Goal: Transaction & Acquisition: Purchase product/service

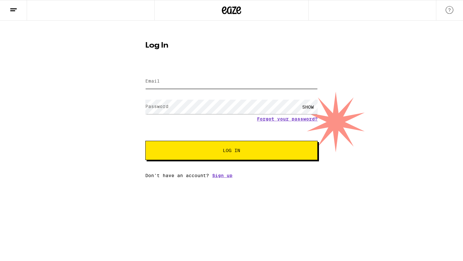
click at [213, 85] on input "Email" at bounding box center [231, 81] width 172 height 14
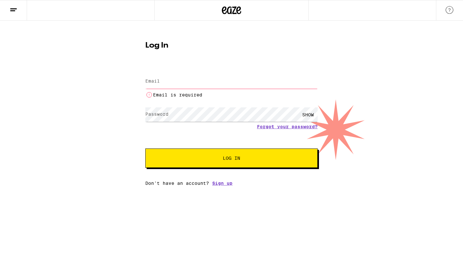
type input "[PERSON_NAME][EMAIL_ADDRESS][DOMAIN_NAME]"
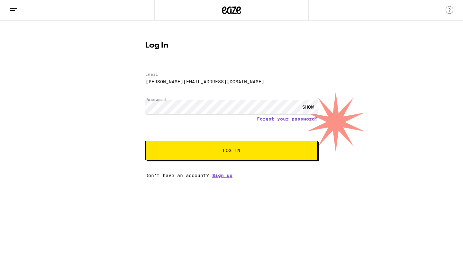
click at [214, 160] on button "Log In" at bounding box center [231, 150] width 172 height 19
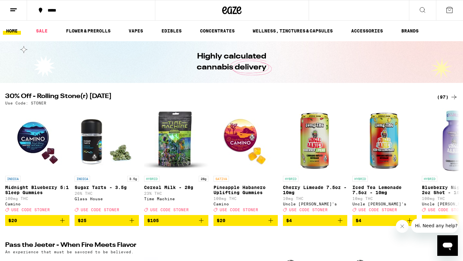
click at [54, 13] on button "*****" at bounding box center [91, 10] width 128 height 19
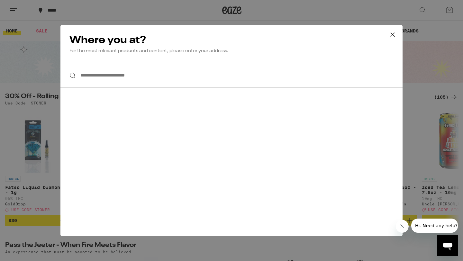
click at [122, 82] on input "**********" at bounding box center [231, 75] width 342 height 25
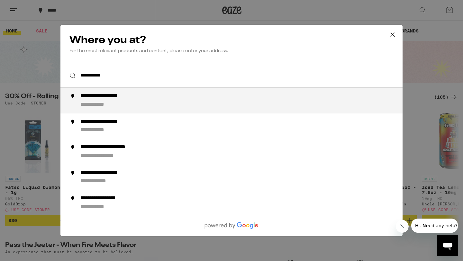
click at [131, 106] on div "**********" at bounding box center [244, 100] width 328 height 15
type input "**********"
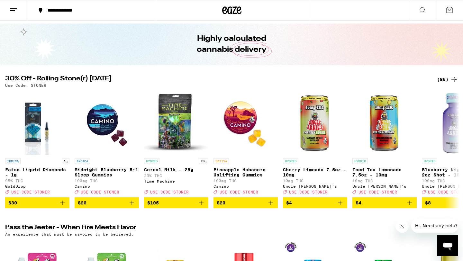
scroll to position [13, 0]
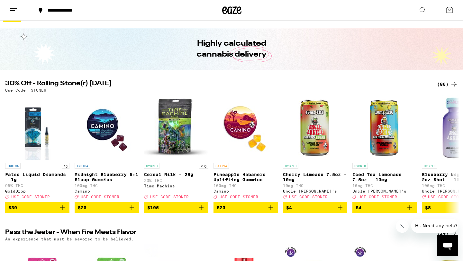
click at [441, 86] on div "(86)" at bounding box center [446, 84] width 21 height 8
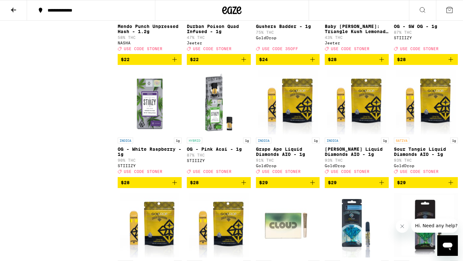
scroll to position [1127, 0]
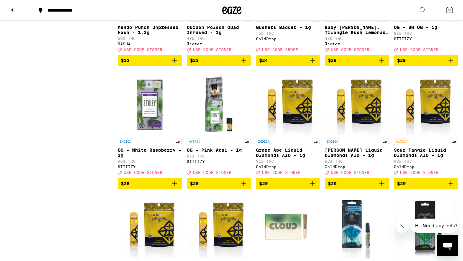
click at [244, 187] on icon "Add to bag" at bounding box center [244, 184] width 8 height 8
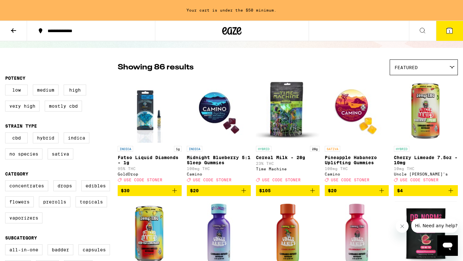
scroll to position [0, 0]
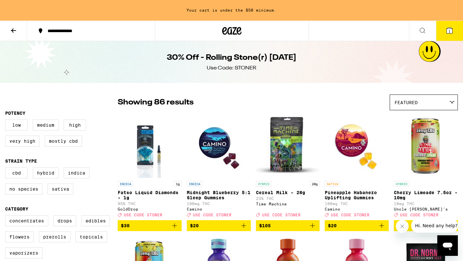
click at [13, 33] on icon at bounding box center [14, 31] width 8 height 8
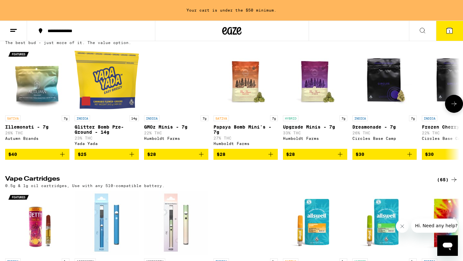
scroll to position [671, 0]
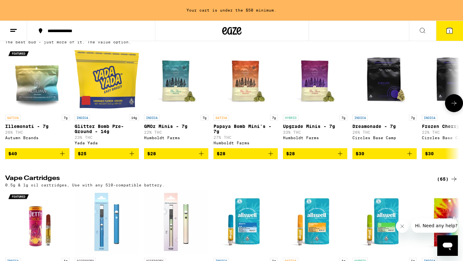
click at [454, 107] on icon at bounding box center [454, 103] width 8 height 8
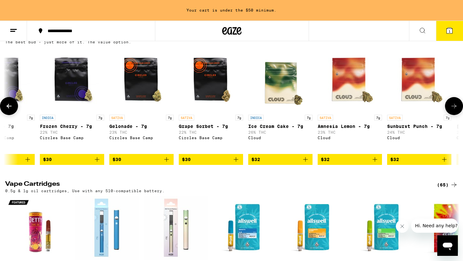
scroll to position [0, 382]
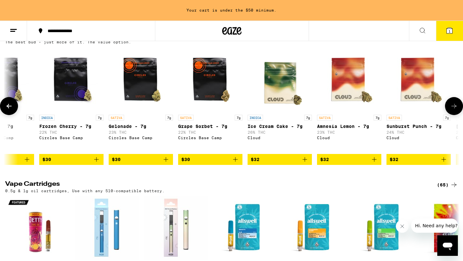
click at [454, 115] on button at bounding box center [454, 106] width 18 height 18
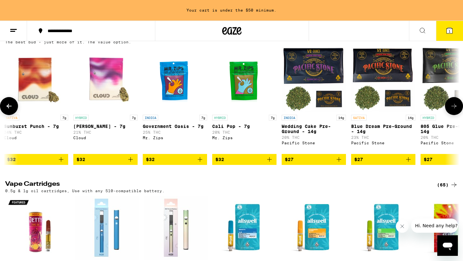
click at [454, 115] on button at bounding box center [454, 106] width 18 height 18
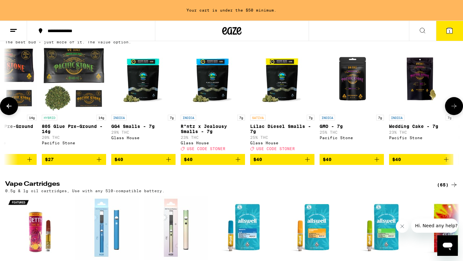
scroll to position [0, 1147]
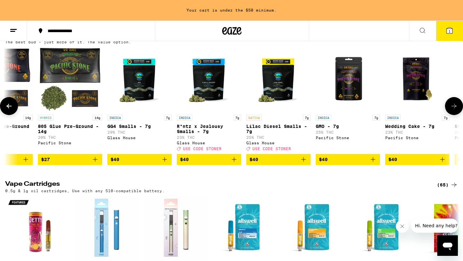
click at [454, 115] on button at bounding box center [454, 106] width 18 height 18
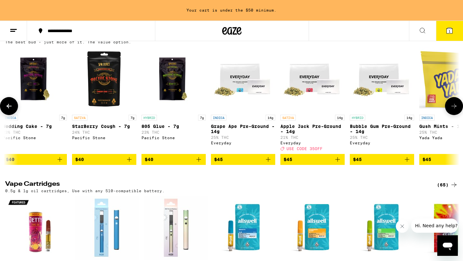
click at [454, 115] on button at bounding box center [454, 106] width 18 height 18
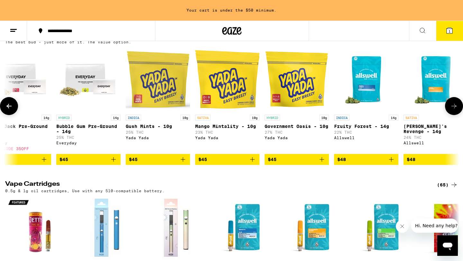
scroll to position [0, 1911]
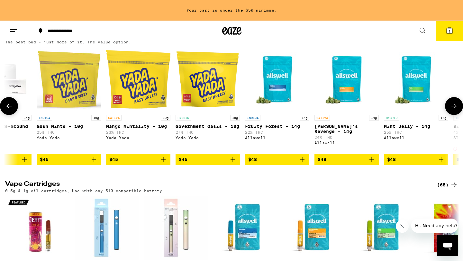
click at [443, 111] on img "Open page for Mint Jelly - 14g from Allswell" at bounding box center [415, 79] width 64 height 64
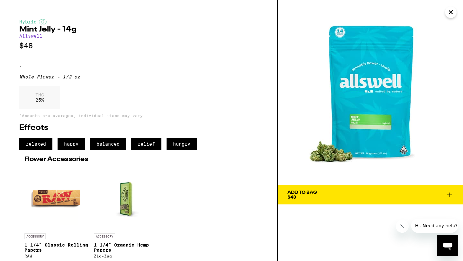
click at [454, 17] on icon "Close" at bounding box center [450, 12] width 8 height 10
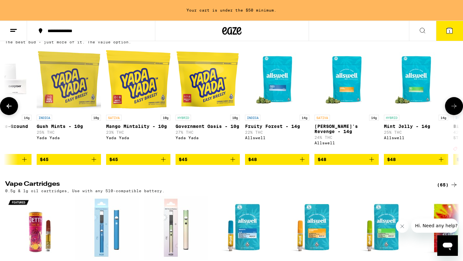
click at [452, 110] on icon at bounding box center [454, 106] width 8 height 8
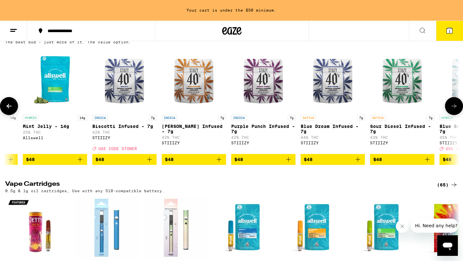
scroll to position [0, 2293]
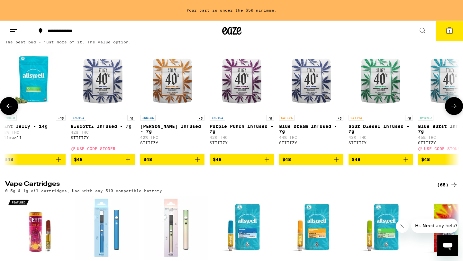
click at [452, 110] on icon at bounding box center [454, 106] width 8 height 8
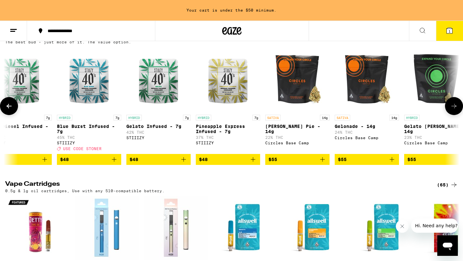
scroll to position [0, 2675]
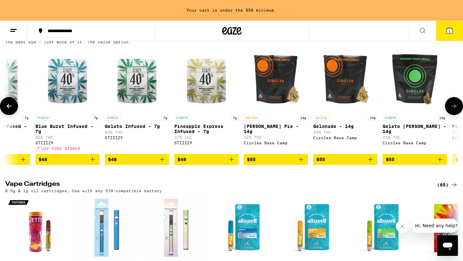
click at [452, 110] on icon at bounding box center [454, 106] width 8 height 8
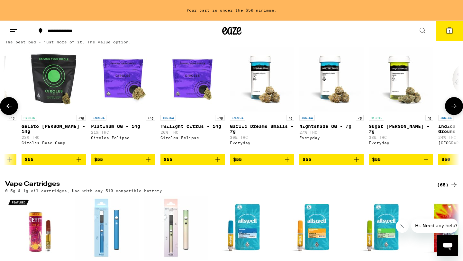
scroll to position [0, 3058]
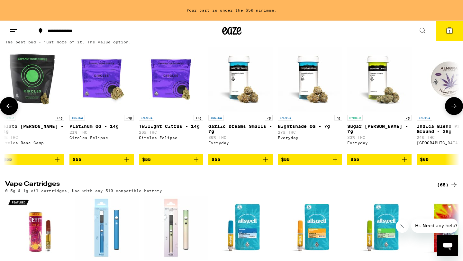
click at [452, 110] on icon at bounding box center [454, 106] width 8 height 8
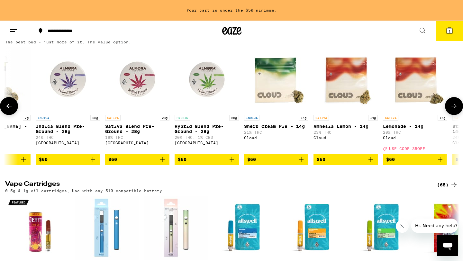
scroll to position [0, 3440]
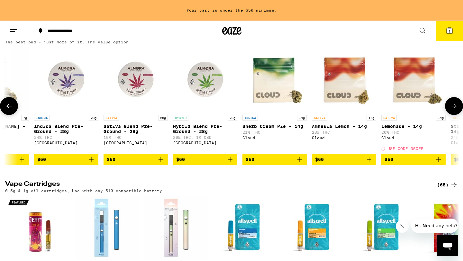
click at [452, 110] on icon at bounding box center [454, 106] width 8 height 8
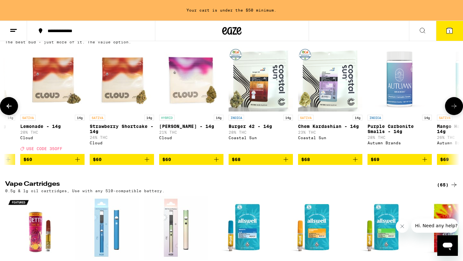
scroll to position [0, 3822]
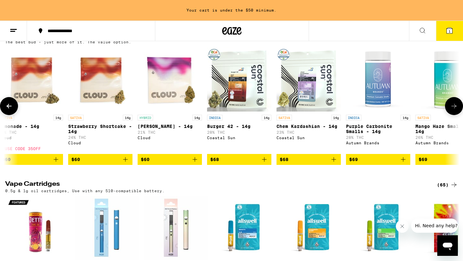
click at [452, 110] on icon at bounding box center [454, 106] width 8 height 8
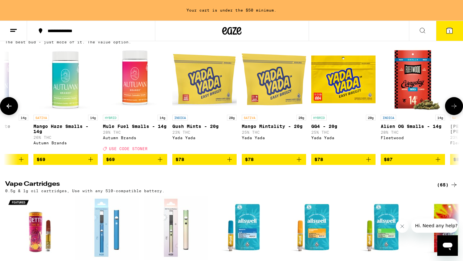
scroll to position [0, 4204]
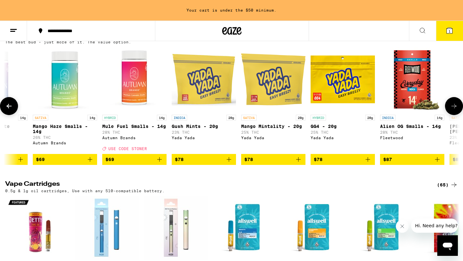
click at [452, 110] on icon at bounding box center [454, 106] width 8 height 8
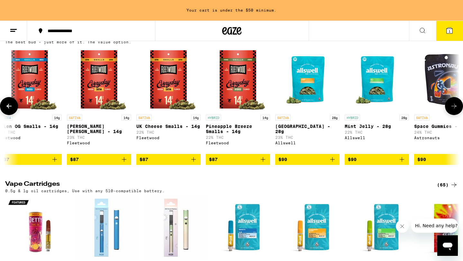
click at [452, 110] on icon at bounding box center [454, 106] width 8 height 8
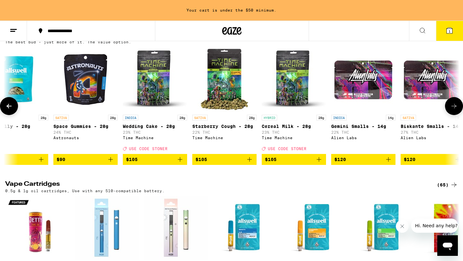
scroll to position [0, 4969]
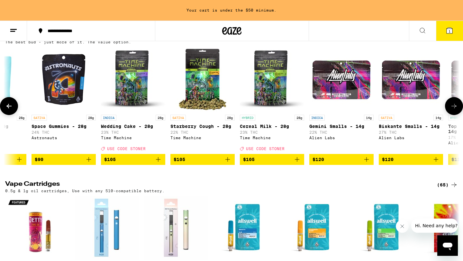
click at [11, 110] on icon at bounding box center [9, 106] width 8 height 8
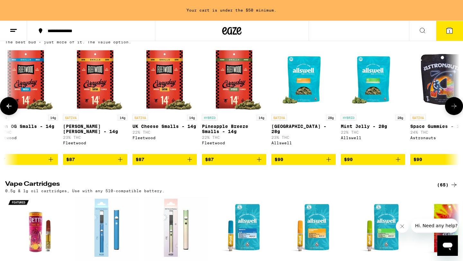
click at [11, 110] on icon at bounding box center [9, 106] width 8 height 8
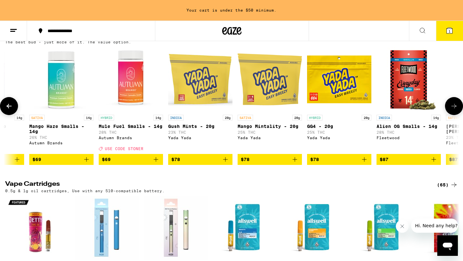
click at [11, 110] on icon at bounding box center [9, 106] width 8 height 8
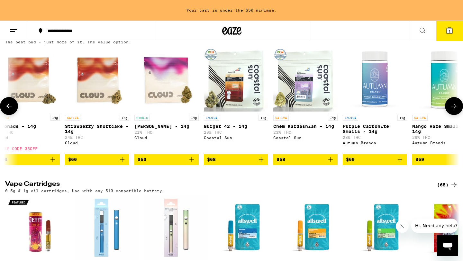
click at [11, 110] on icon at bounding box center [9, 106] width 8 height 8
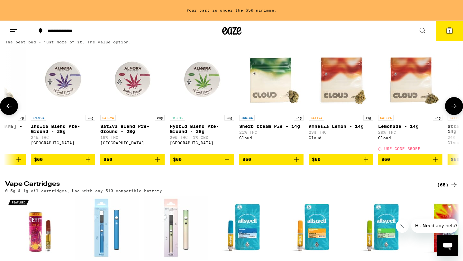
click at [11, 110] on icon at bounding box center [9, 106] width 8 height 8
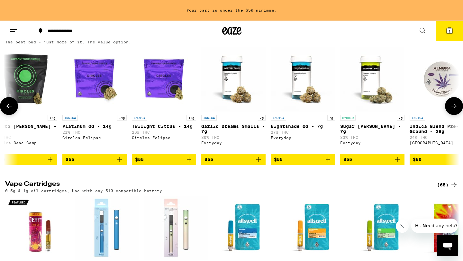
scroll to position [0, 3061]
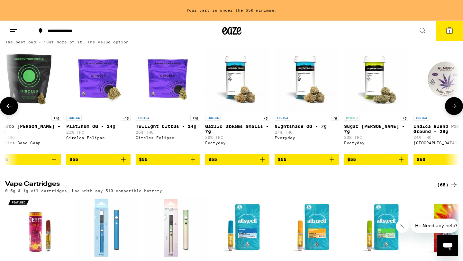
click at [6, 110] on icon at bounding box center [9, 106] width 8 height 8
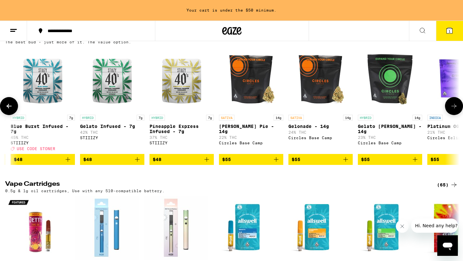
scroll to position [0, 2679]
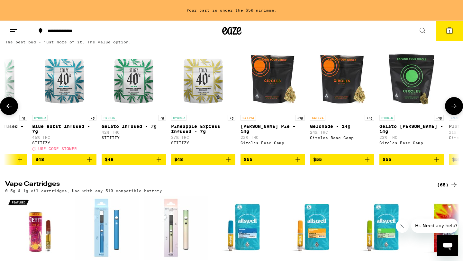
click at [8, 108] on icon at bounding box center [8, 106] width 5 height 4
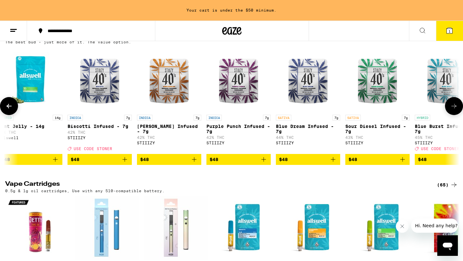
click at [8, 108] on icon at bounding box center [8, 106] width 5 height 4
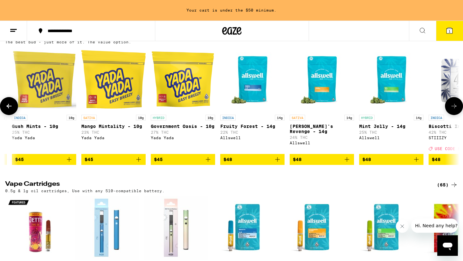
scroll to position [0, 1914]
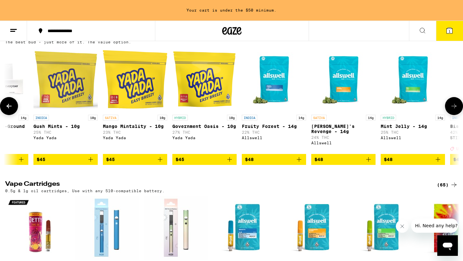
click at [413, 120] on div "HYBRID 14g" at bounding box center [412, 118] width 64 height 6
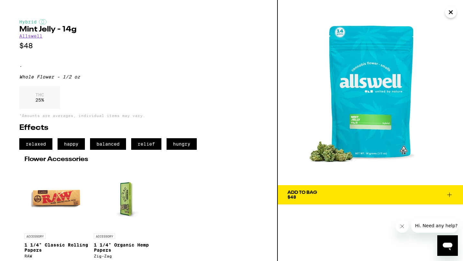
click at [453, 192] on button "Add To Bag $48" at bounding box center [370, 194] width 185 height 19
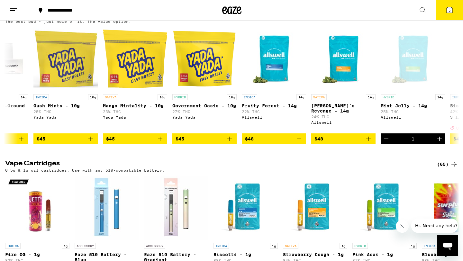
scroll to position [650, 0]
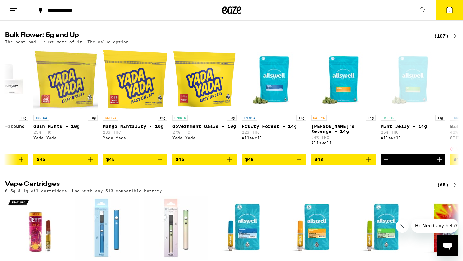
click at [453, 7] on button "2" at bounding box center [449, 10] width 27 height 20
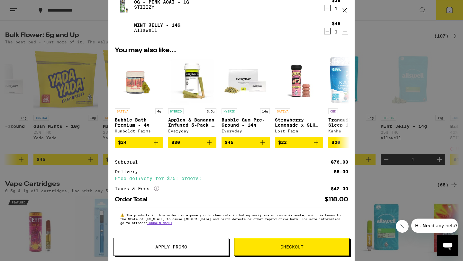
scroll to position [30, 0]
click at [173, 248] on span "Apply Promo" at bounding box center [171, 246] width 32 height 4
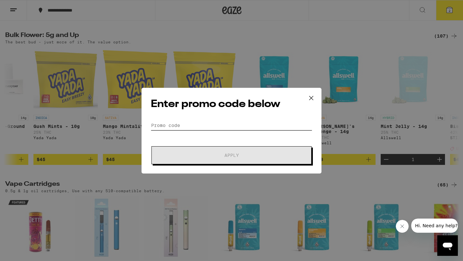
click at [181, 126] on input "Promo Code" at bounding box center [231, 125] width 161 height 10
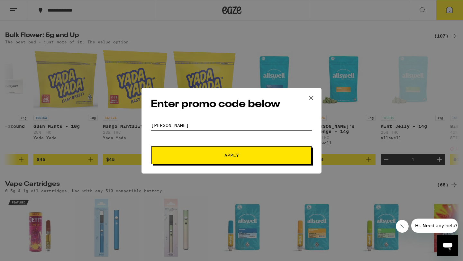
type input "[PERSON_NAME]"
click at [209, 145] on form "Promo Code [PERSON_NAME] Apply" at bounding box center [231, 142] width 161 height 44
click at [209, 153] on span "Apply" at bounding box center [231, 155] width 116 height 4
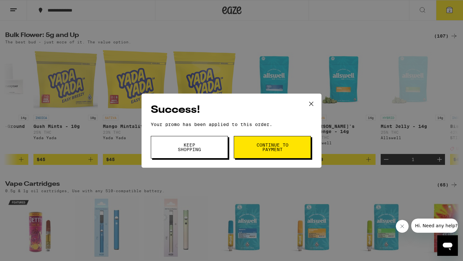
click at [254, 151] on button "Continue to payment" at bounding box center [271, 147] width 77 height 22
